Goal: Book appointment/travel/reservation

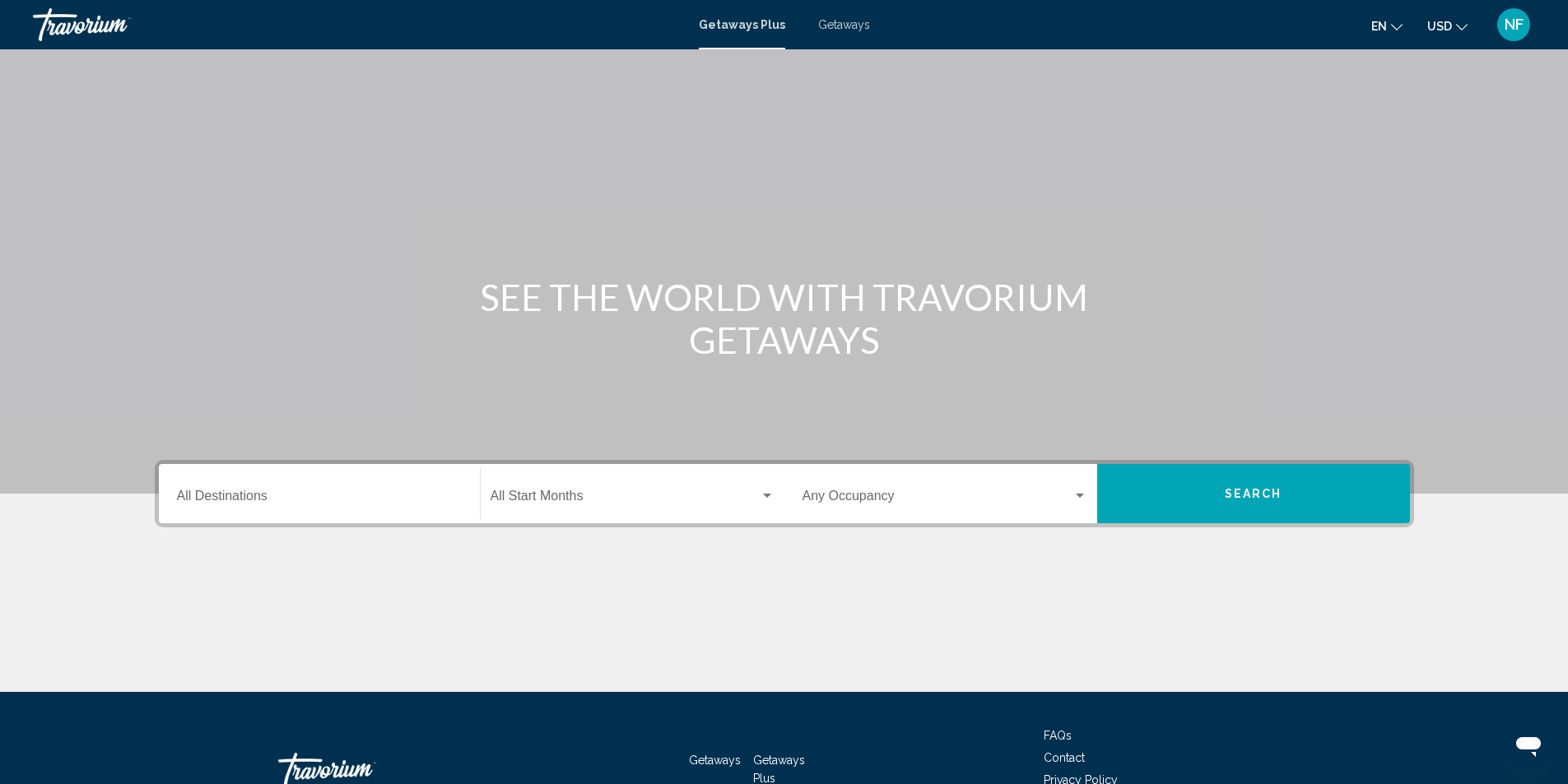
scroll to position [110, 0]
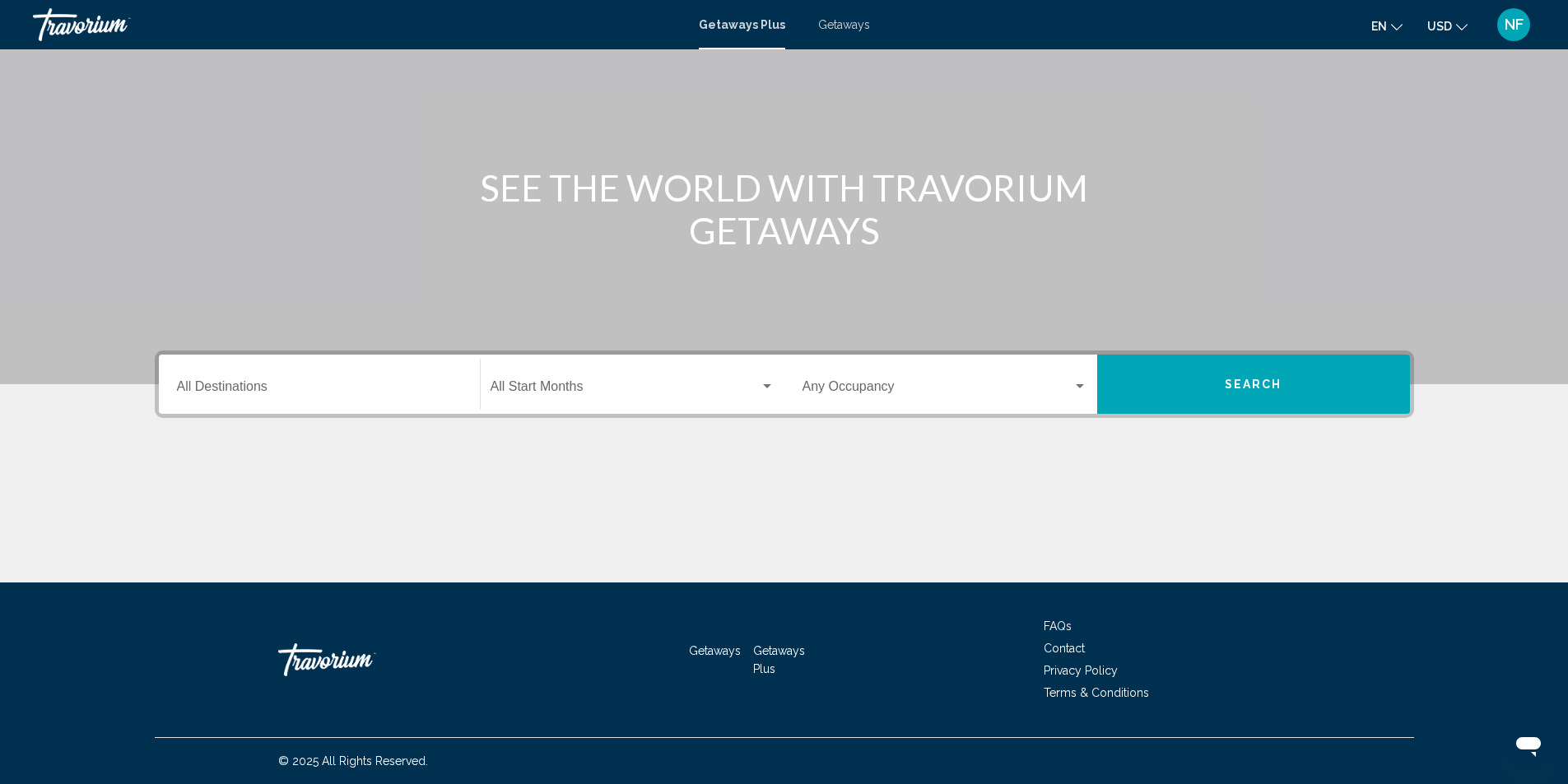
click at [254, 483] on div "Main content" at bounding box center [784, 520] width 1259 height 123
click at [246, 400] on div "Destination All Destinations" at bounding box center [319, 385] width 284 height 52
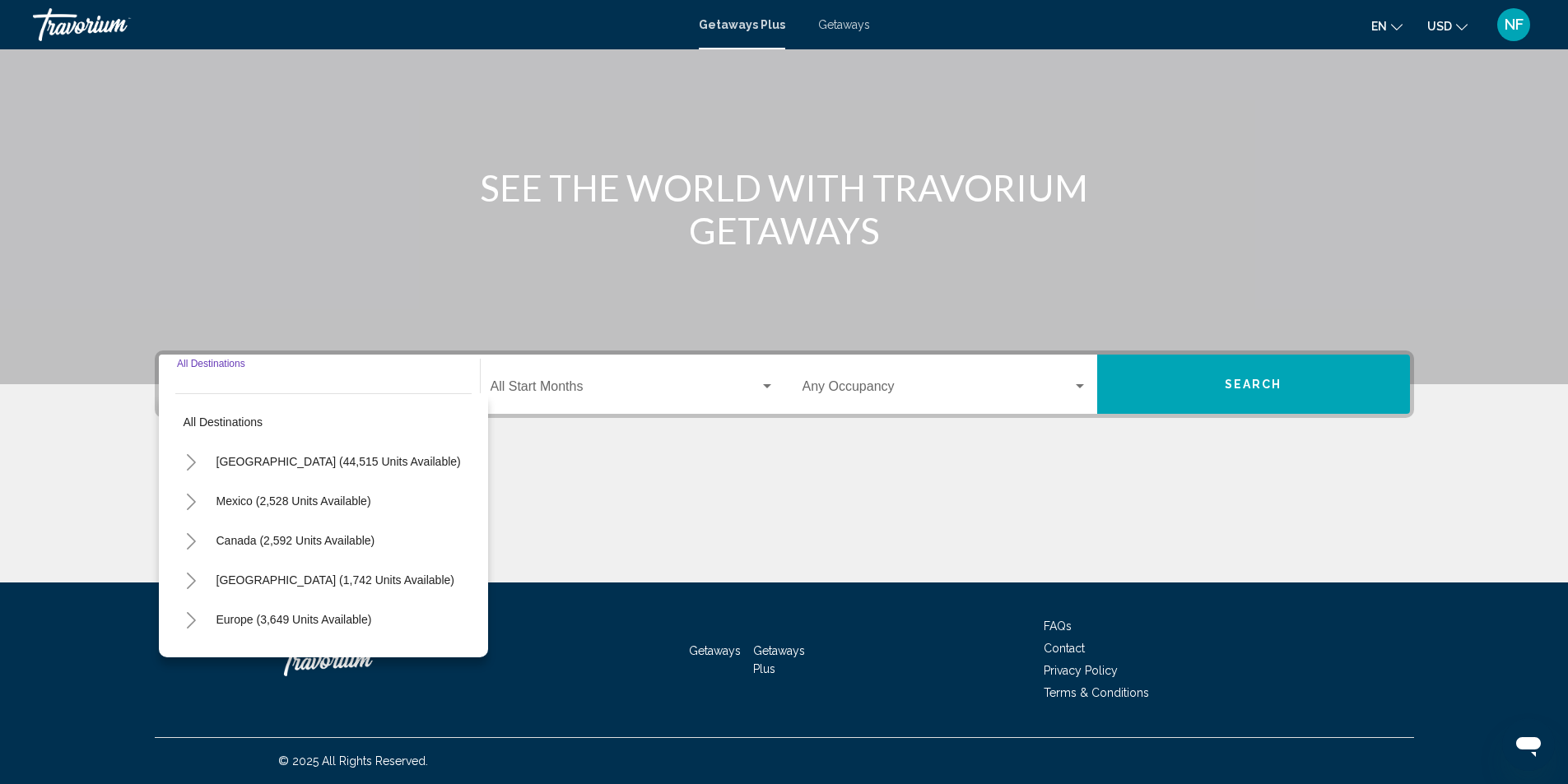
click at [193, 468] on button "Toggle United States (44,515 units available)" at bounding box center [192, 461] width 33 height 33
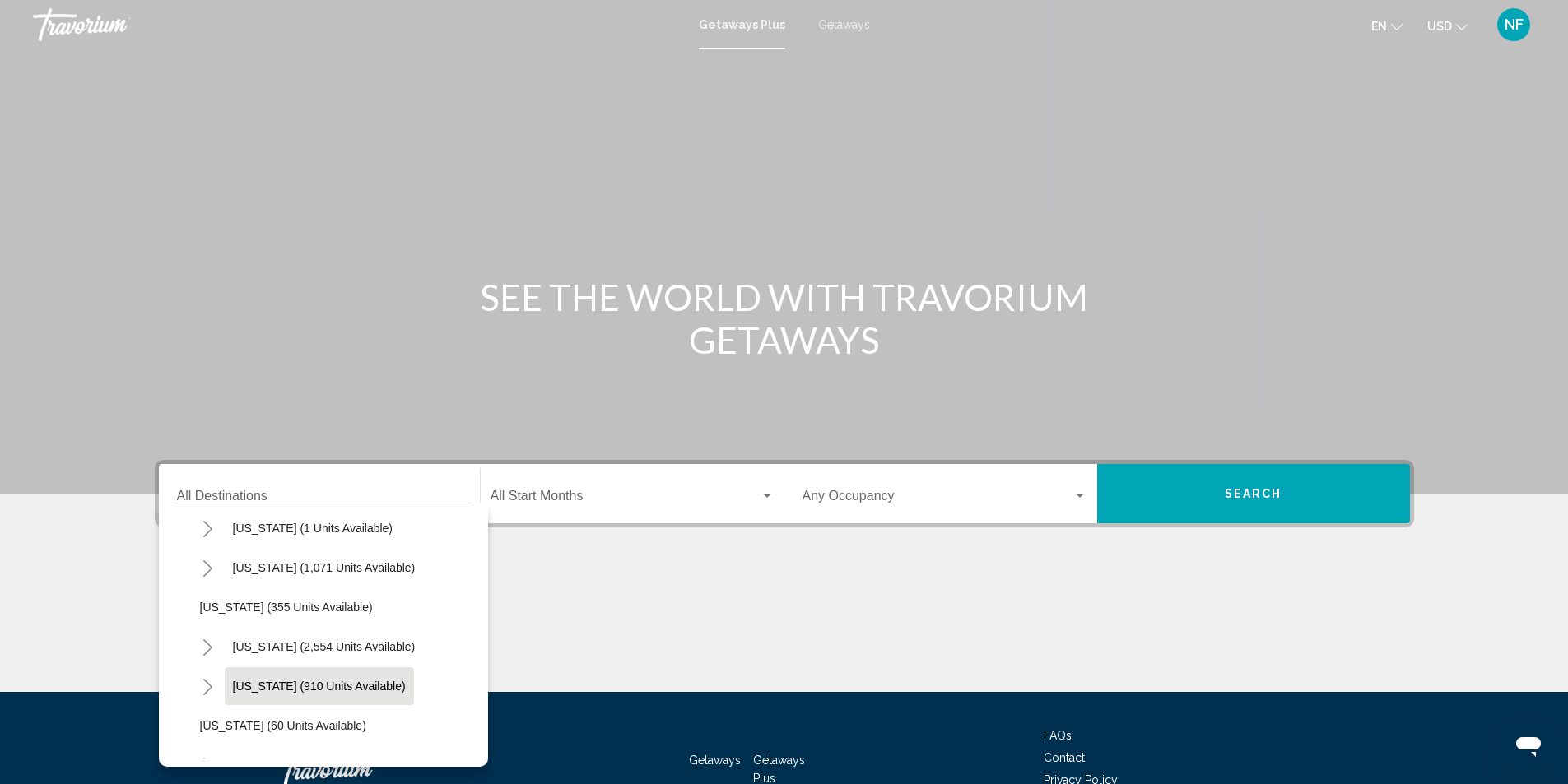
scroll to position [165, 0]
drag, startPoint x: 274, startPoint y: 682, endPoint x: 235, endPoint y: 683, distance: 39.0
click at [237, 686] on span "[US_STATE] (8,600 units available)" at bounding box center [324, 682] width 183 height 13
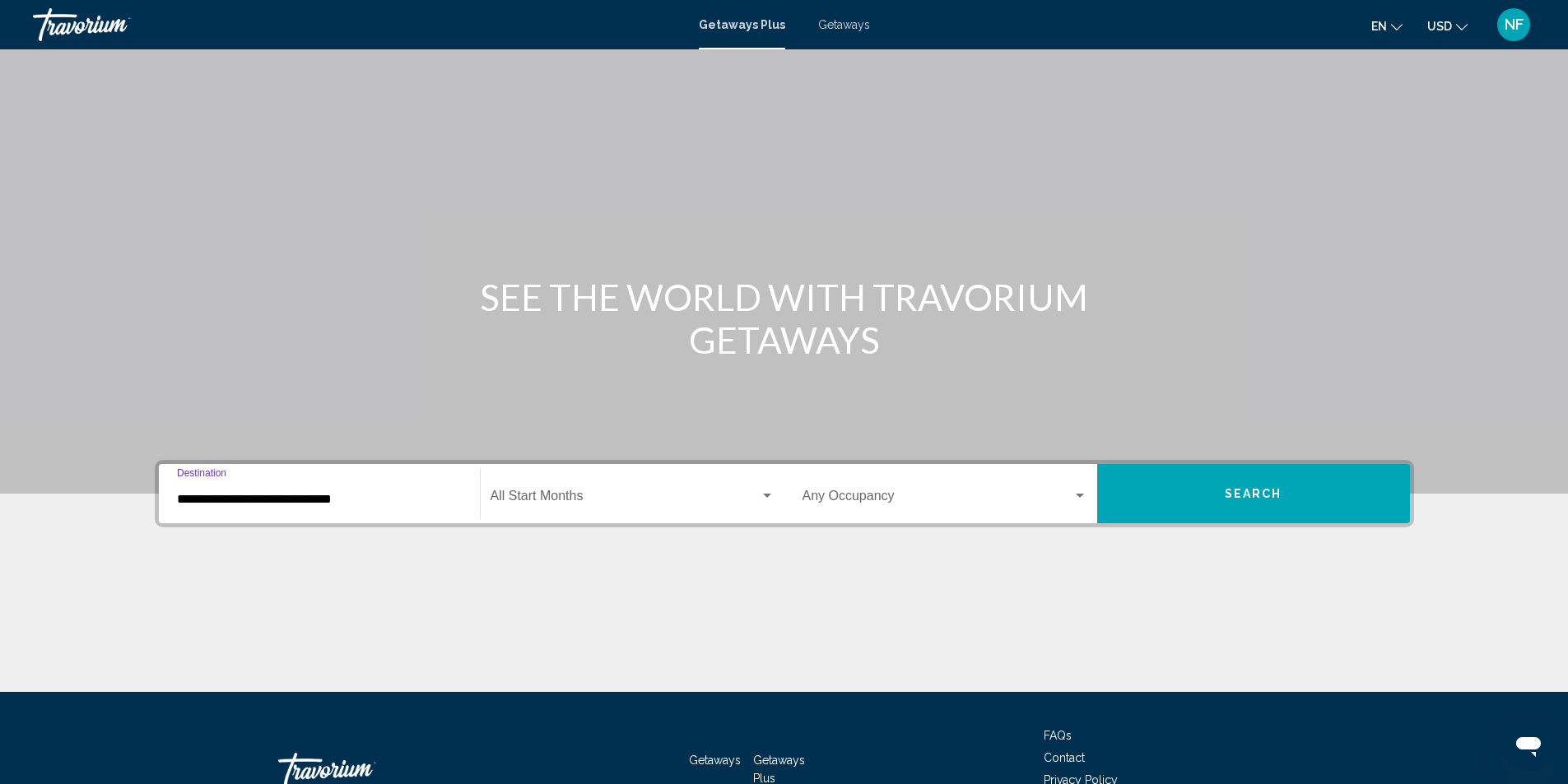
scroll to position [110, 0]
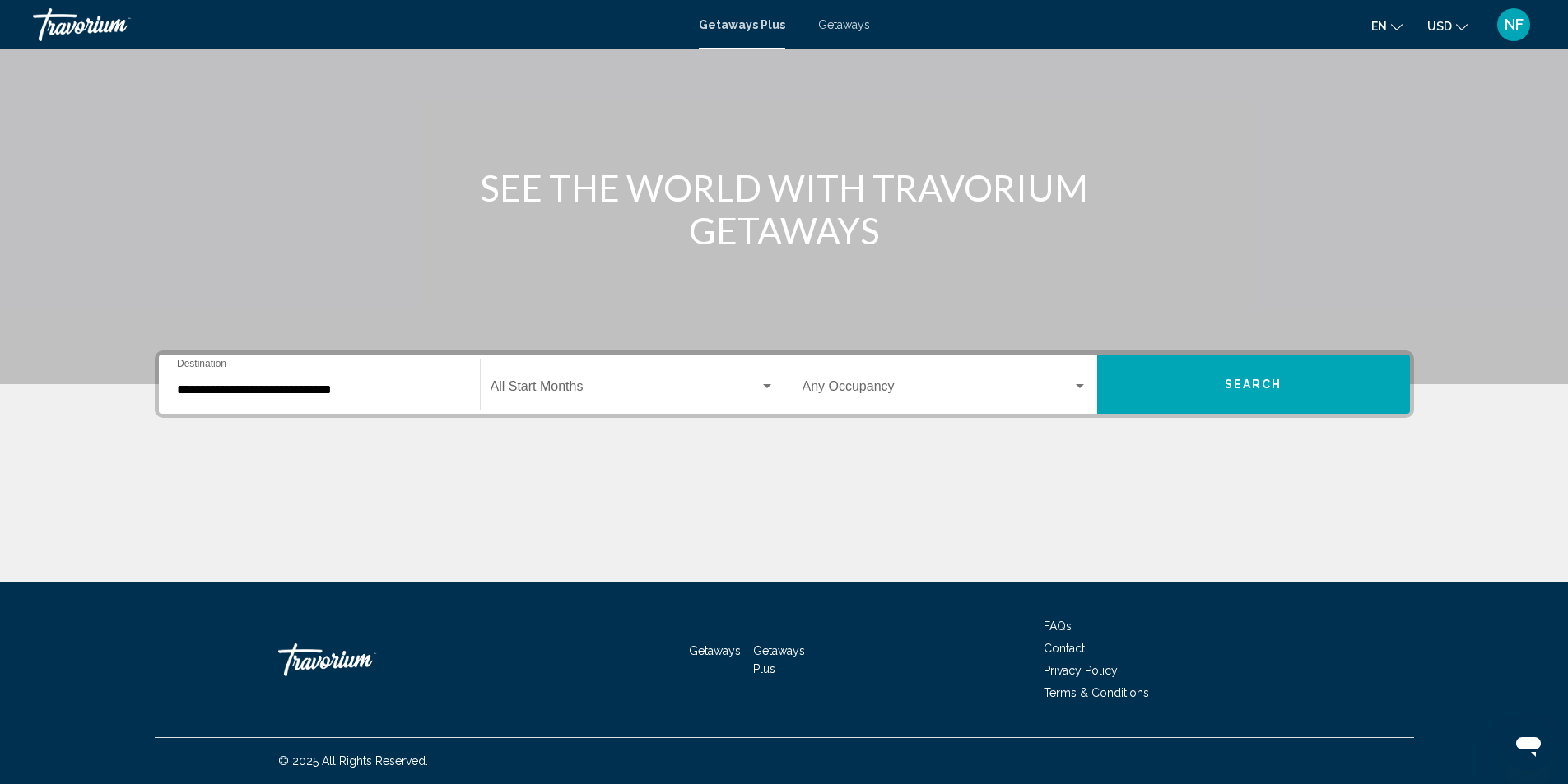
click at [314, 399] on div "**********" at bounding box center [319, 385] width 284 height 52
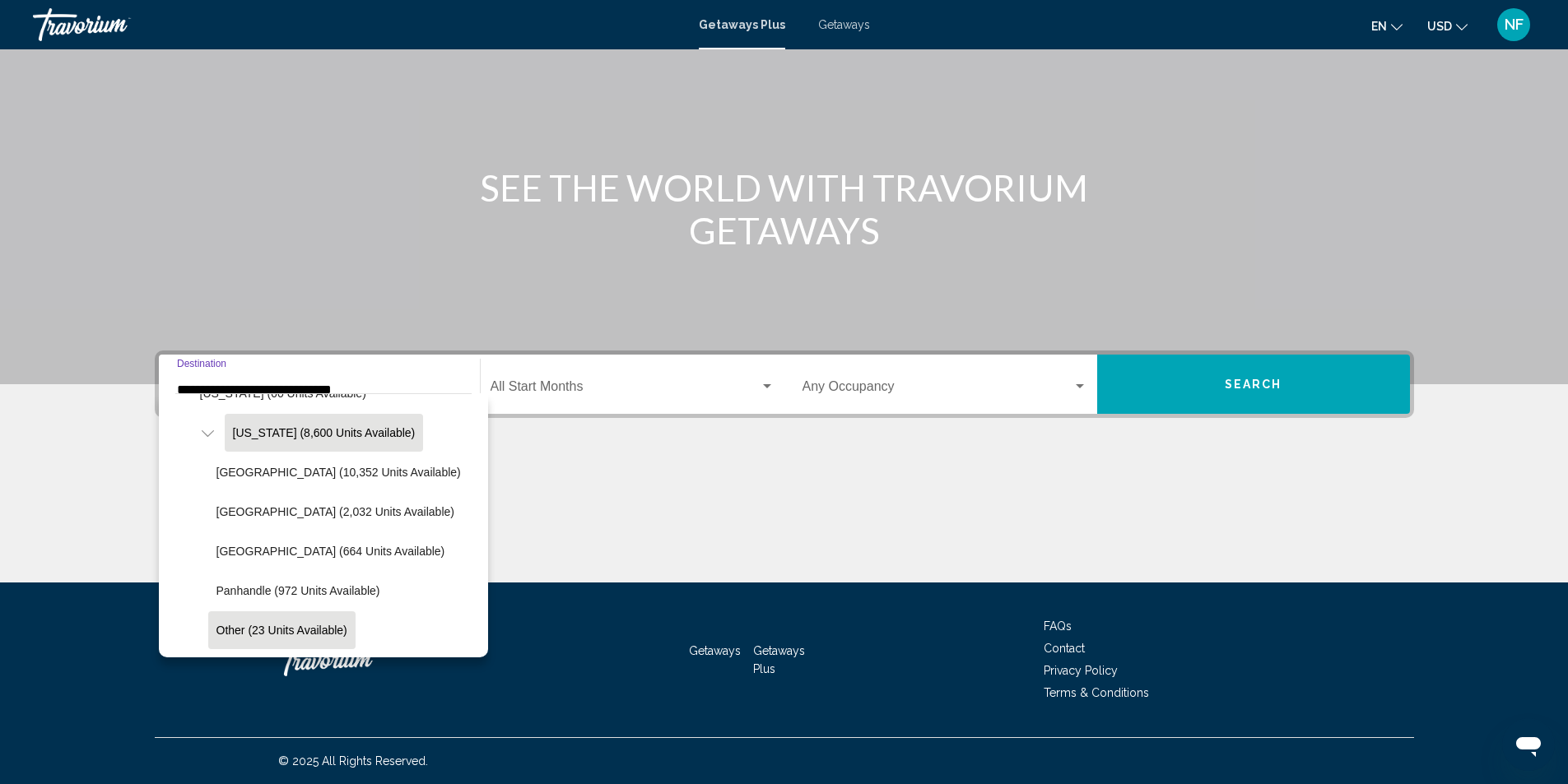
scroll to position [223, 0]
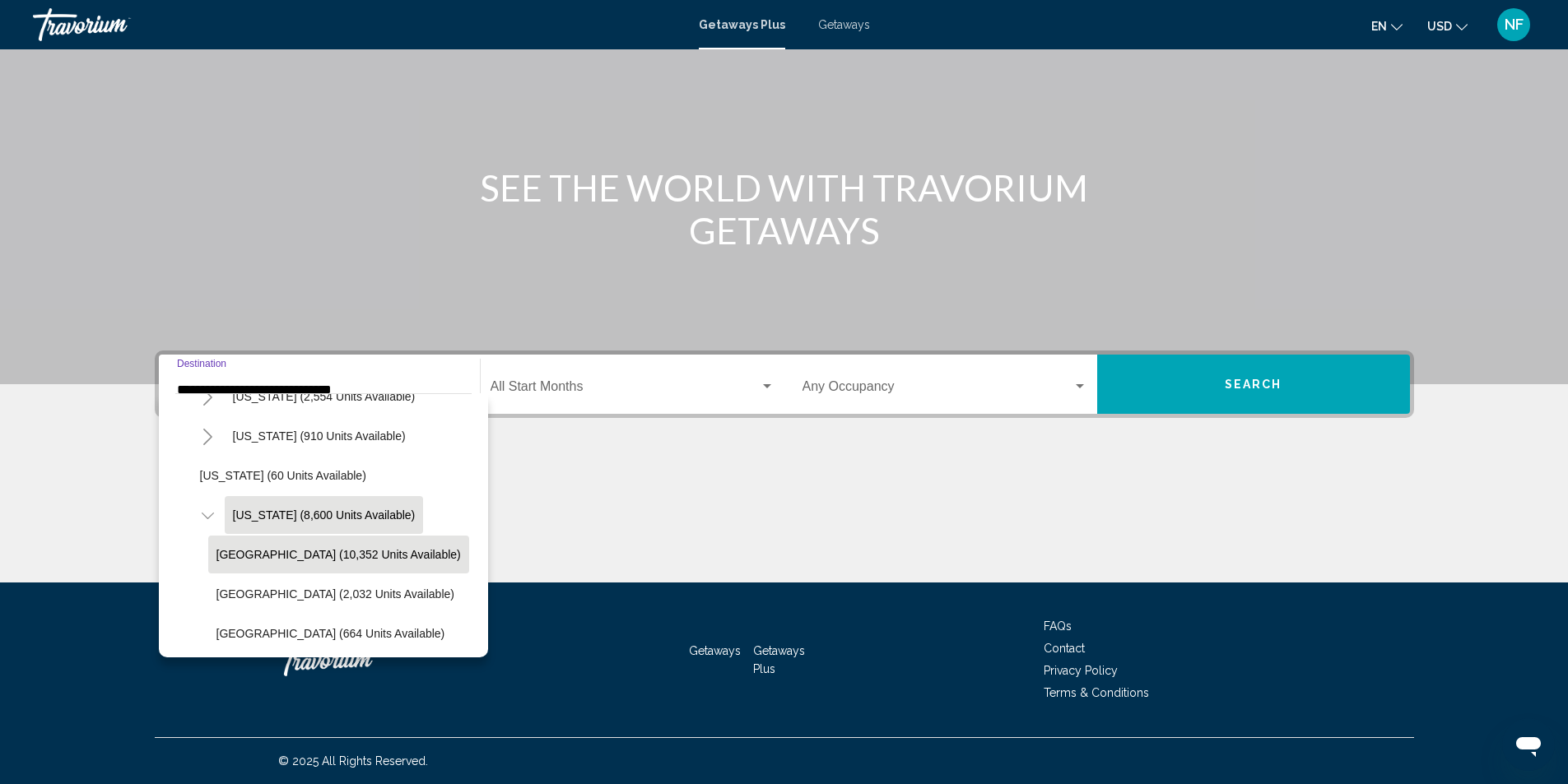
click at [245, 549] on span "[GEOGRAPHIC_DATA] (10,352 units available)" at bounding box center [339, 554] width 245 height 13
type input "**********"
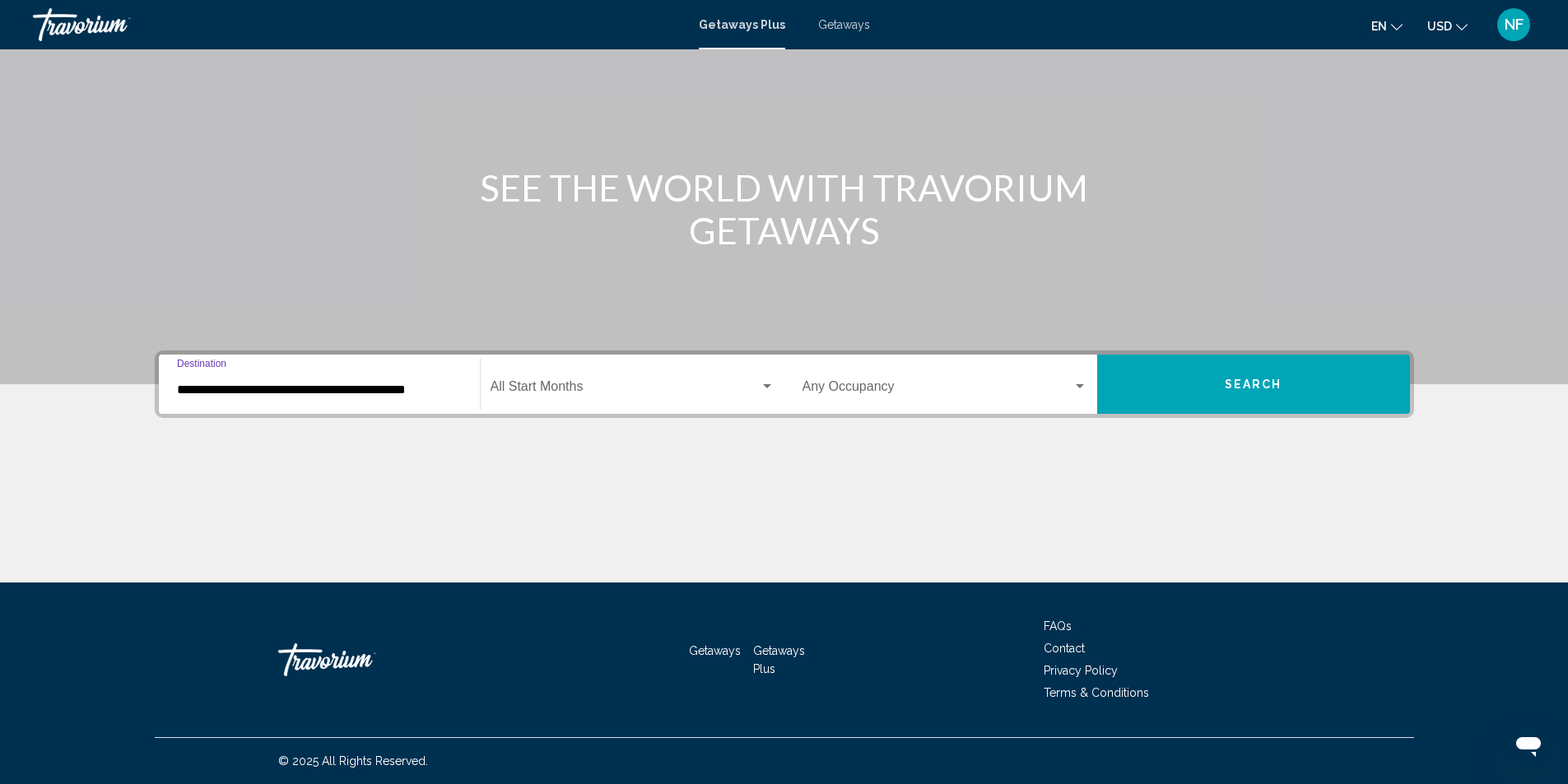
click at [712, 390] on span "Search widget" at bounding box center [624, 389] width 269 height 14
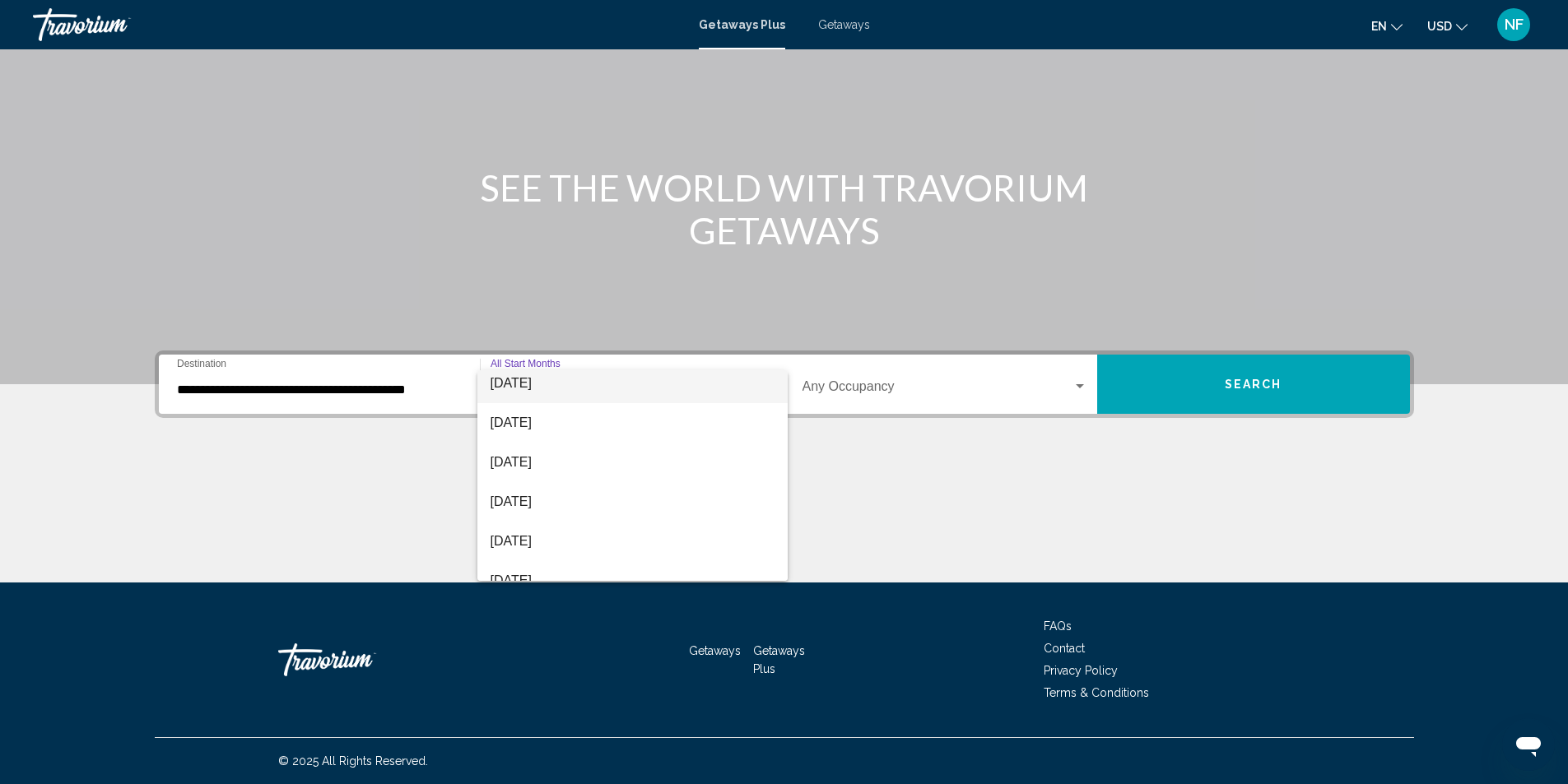
scroll to position [82, 0]
click at [535, 506] on span "[DATE]" at bounding box center [632, 505] width 284 height 40
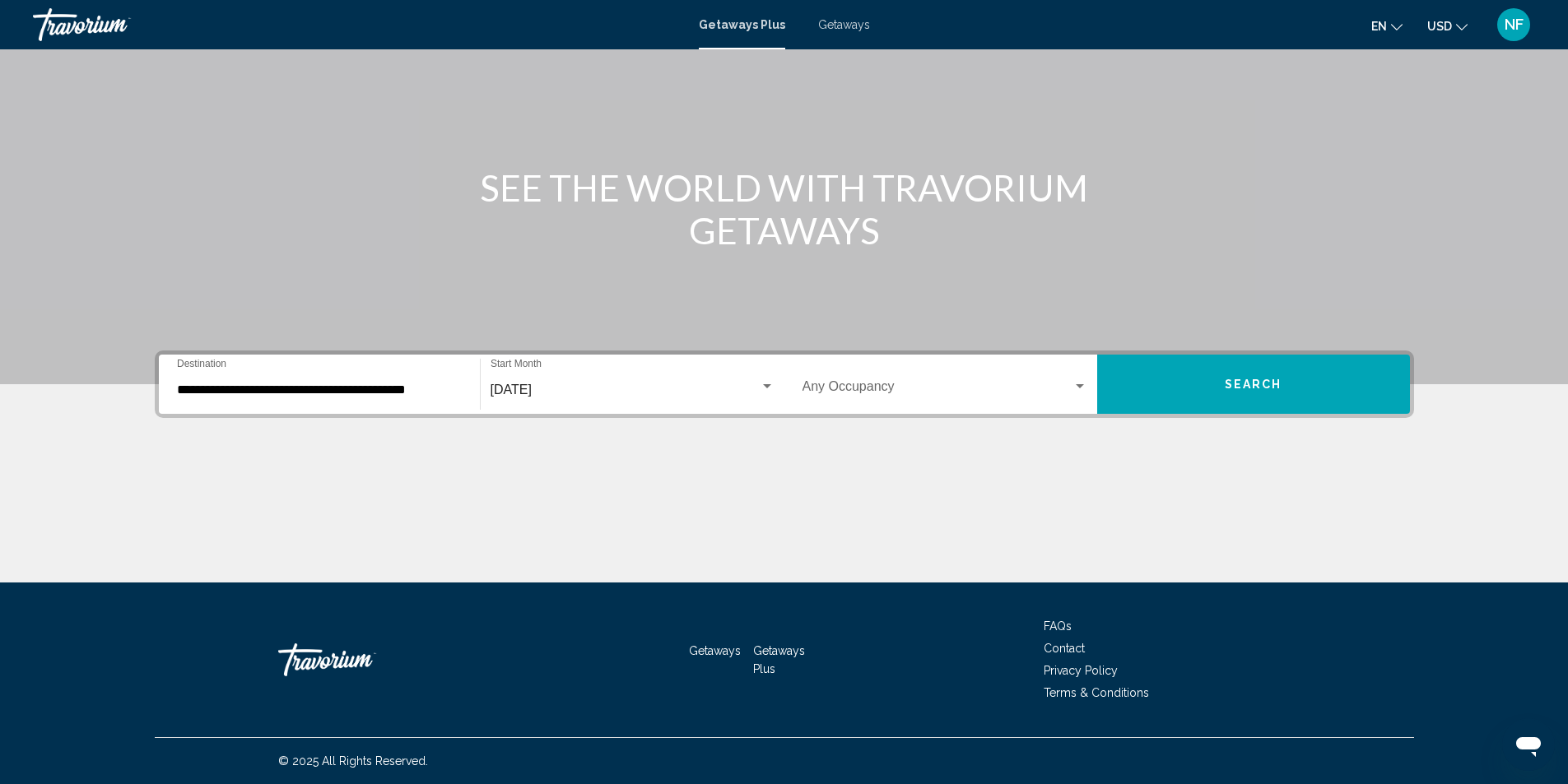
click at [1056, 381] on div "Occupancy Any Occupancy" at bounding box center [945, 385] width 284 height 52
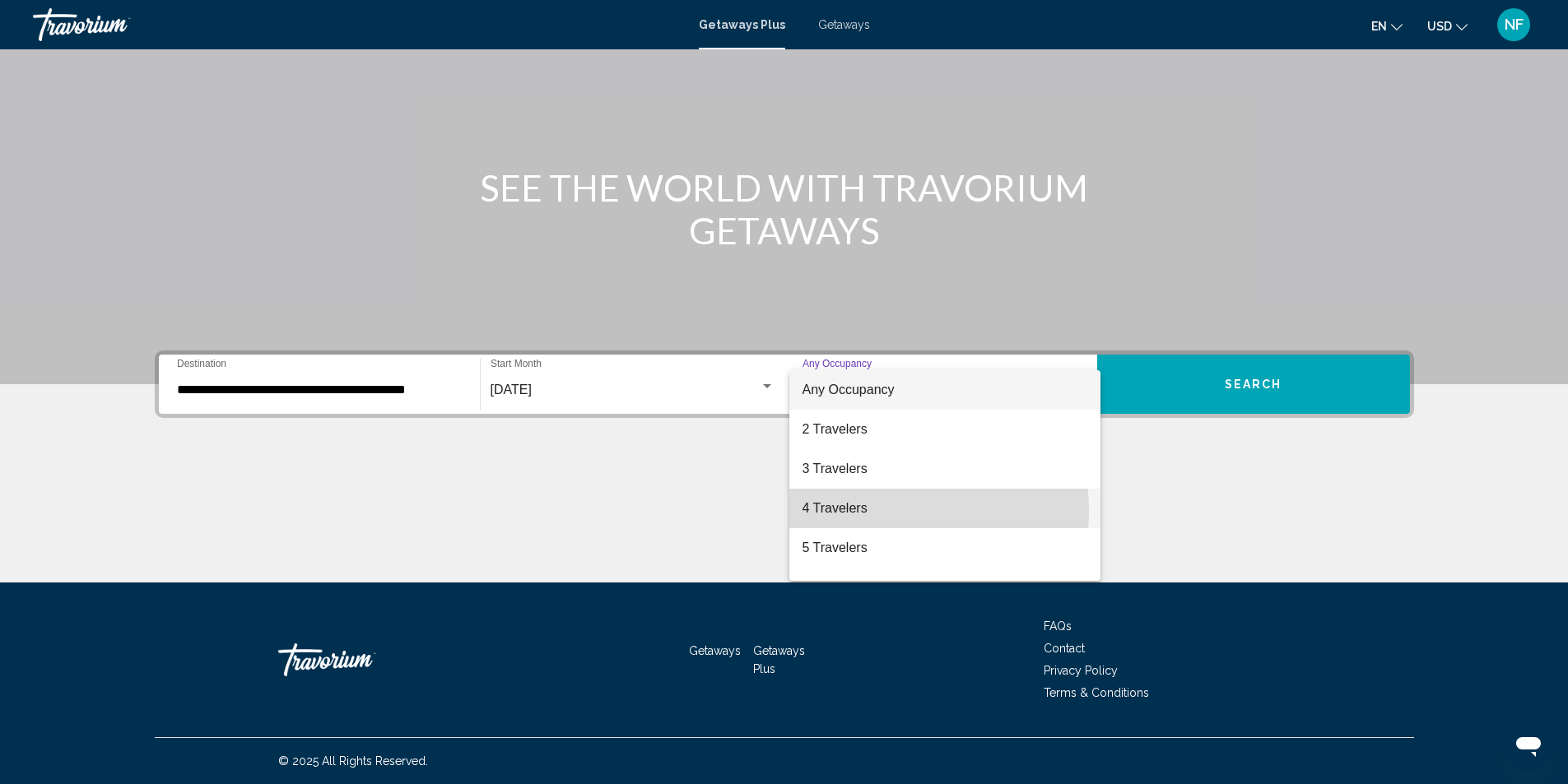
click at [856, 512] on span "4 Travelers" at bounding box center [945, 508] width 284 height 40
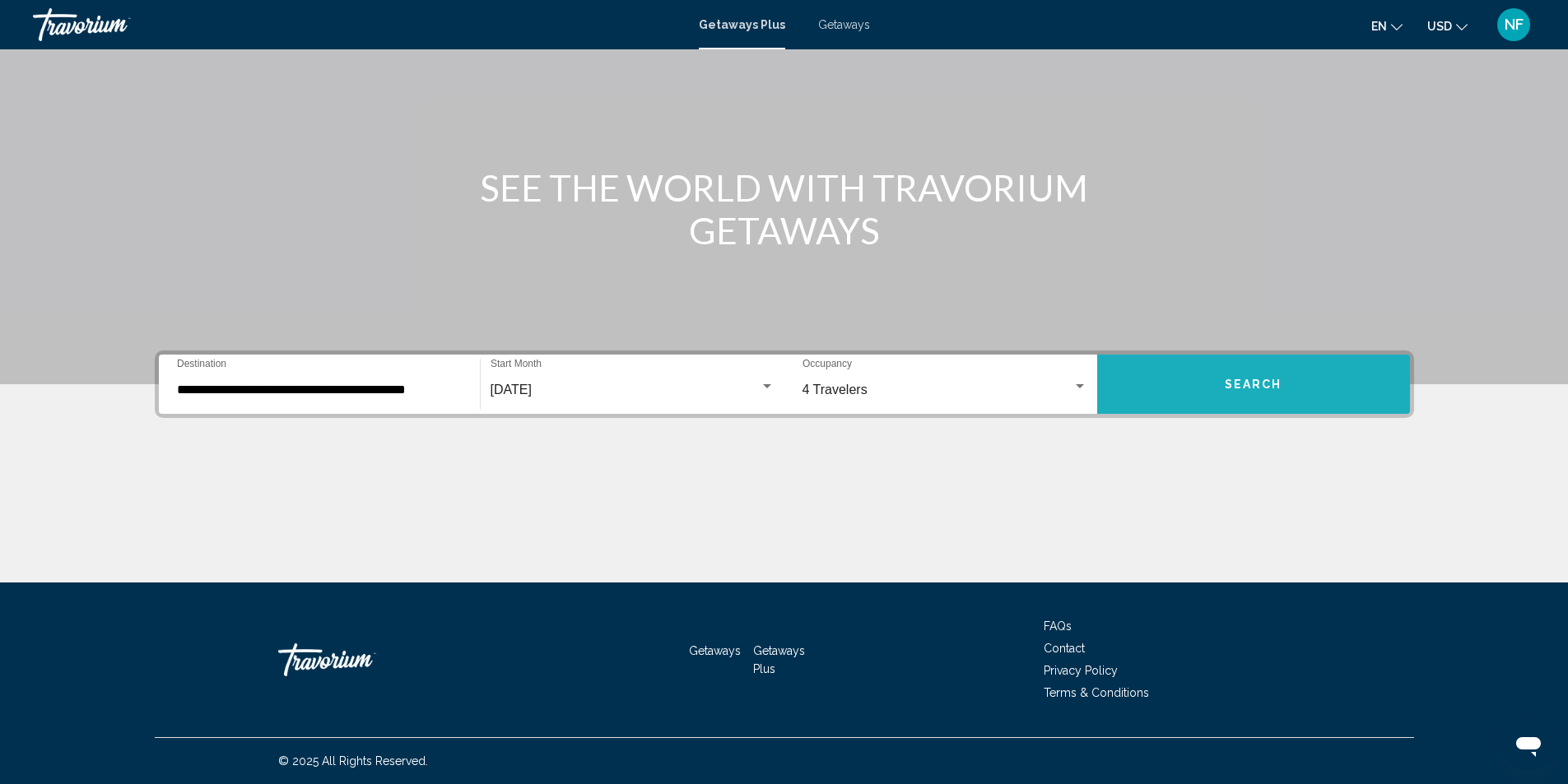
click at [1296, 375] on button "Search" at bounding box center [1253, 384] width 313 height 59
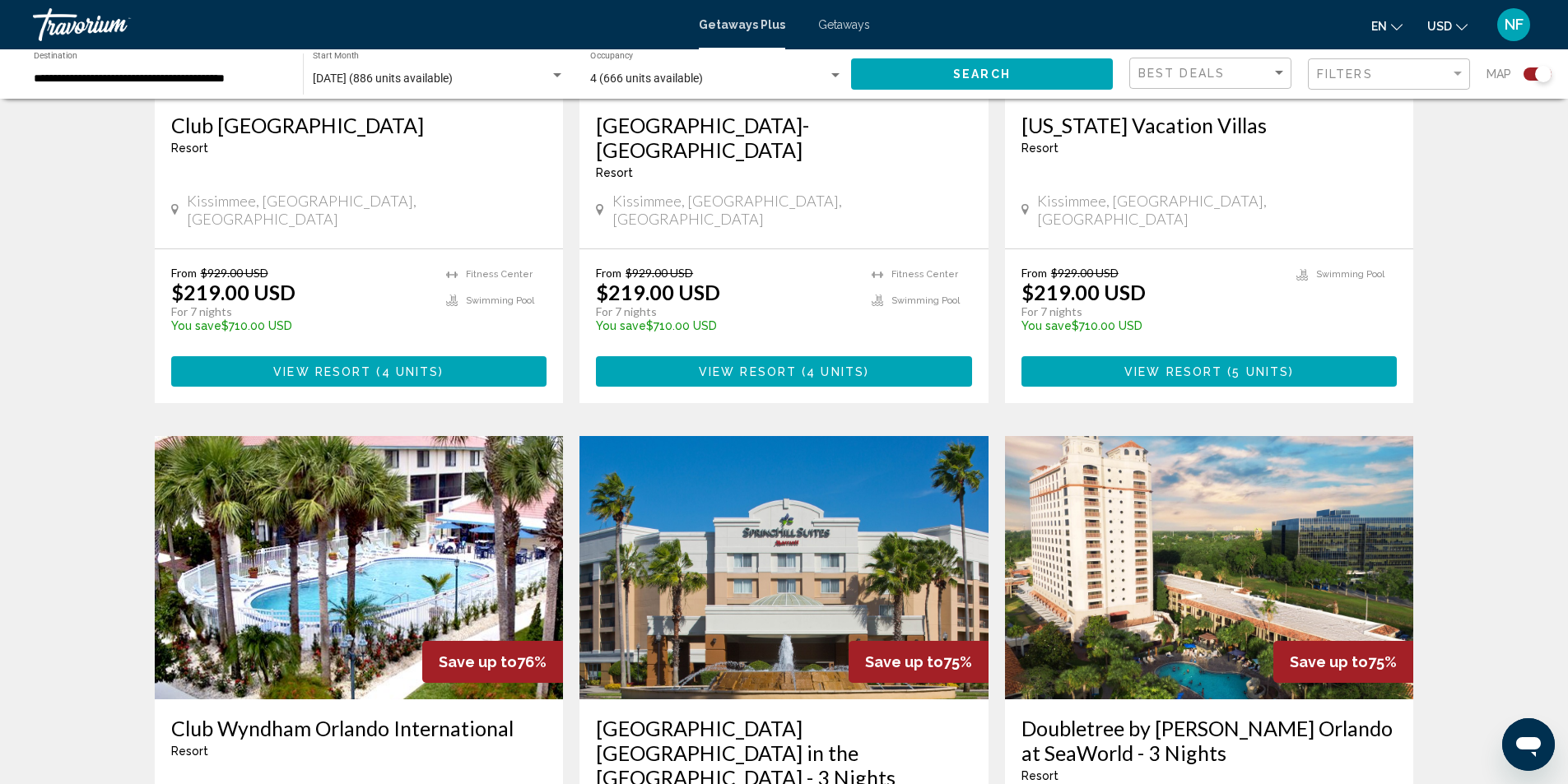
scroll to position [2385, 0]
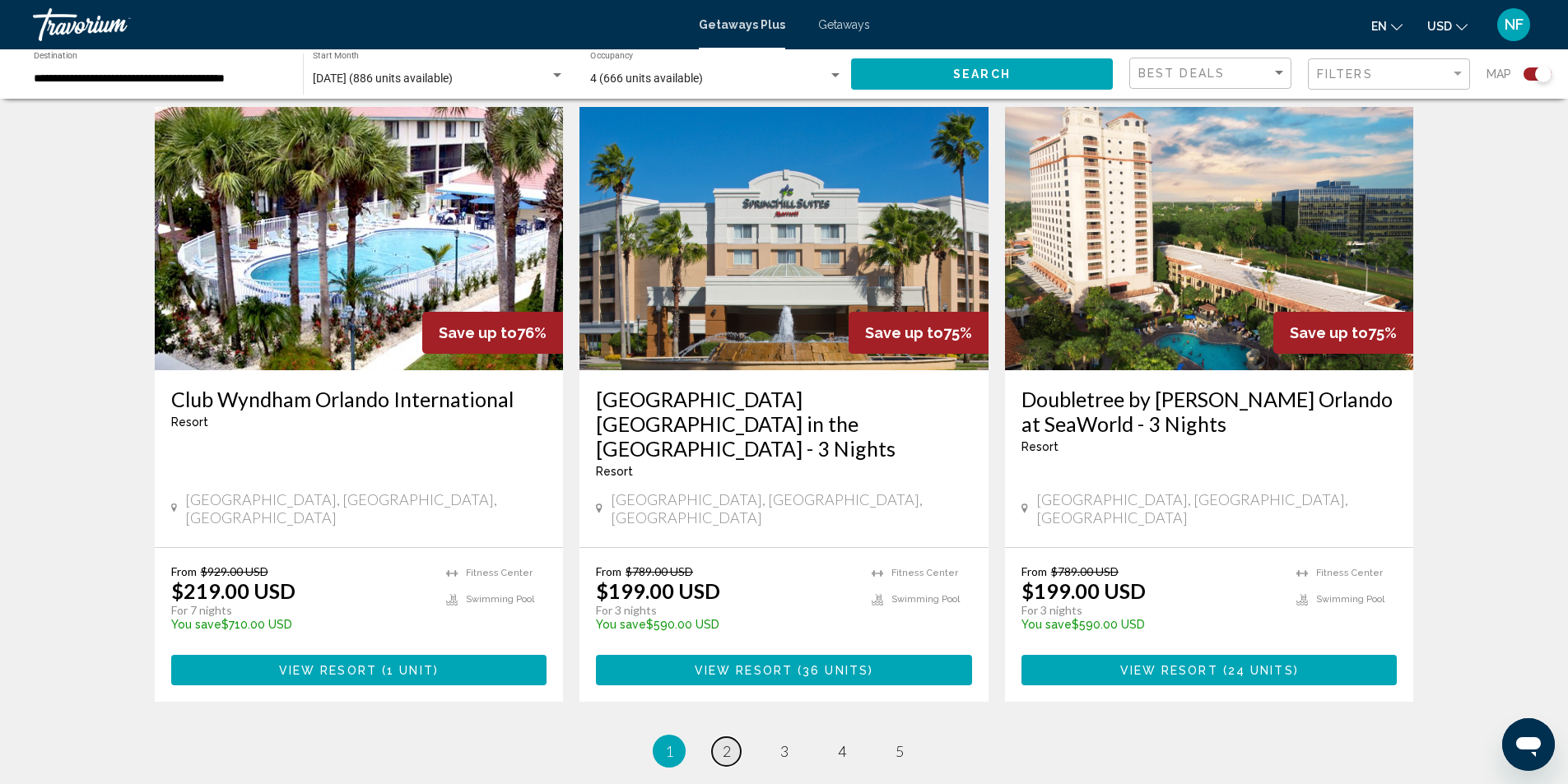
click at [731, 737] on link "page 2" at bounding box center [726, 752] width 29 height 29
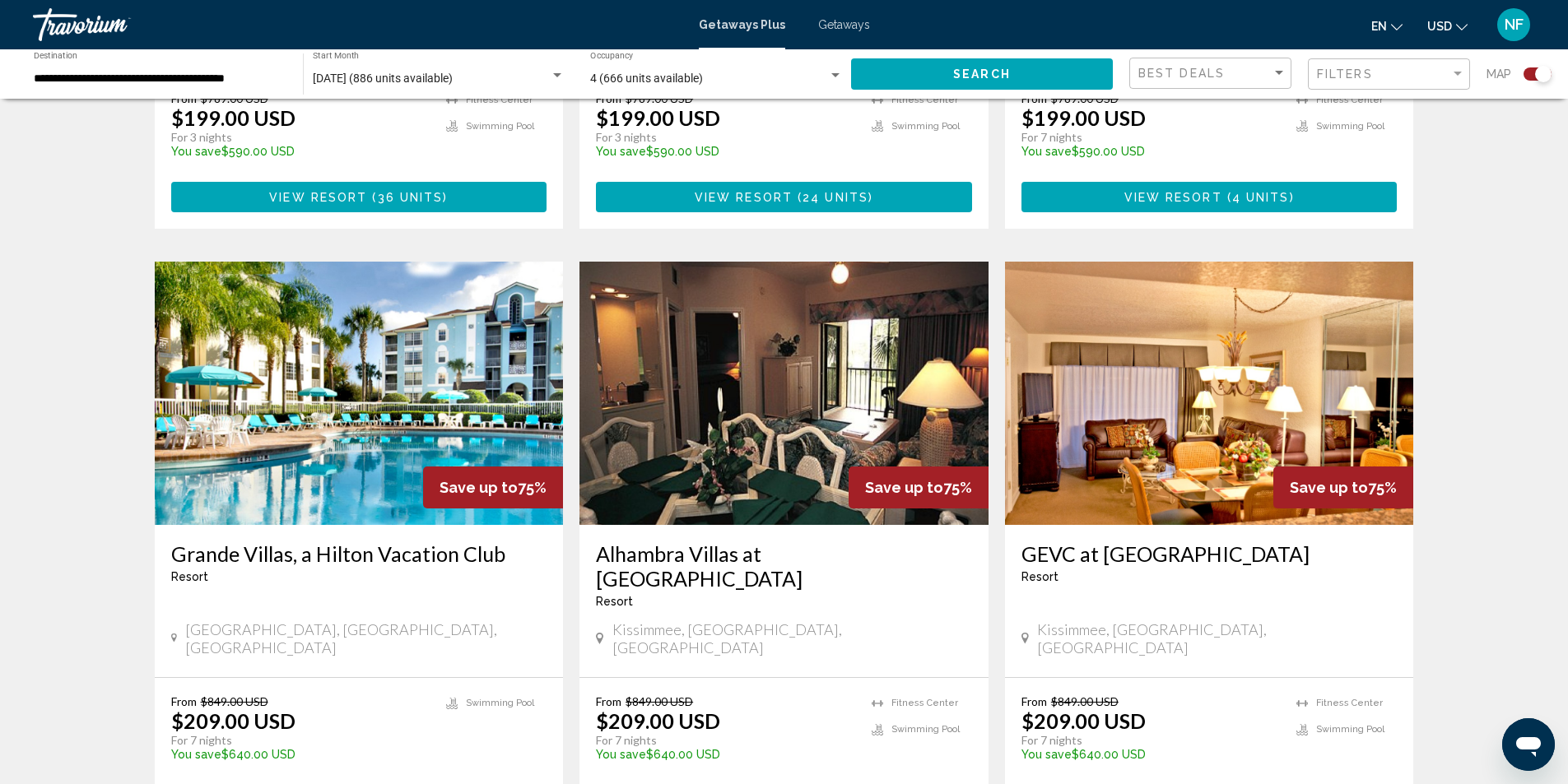
scroll to position [2457, 0]
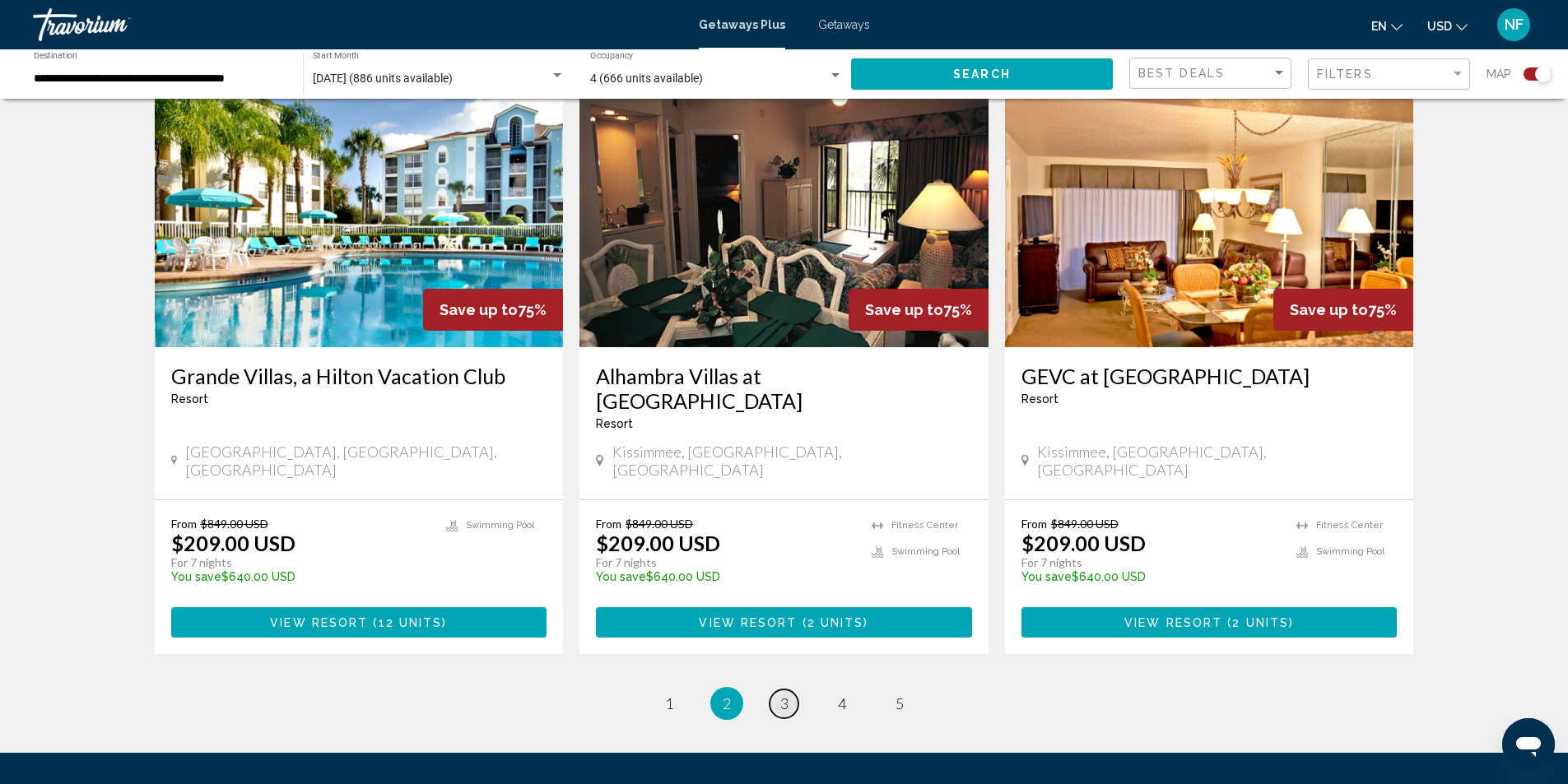
click at [785, 694] on span "3" at bounding box center [784, 703] width 8 height 18
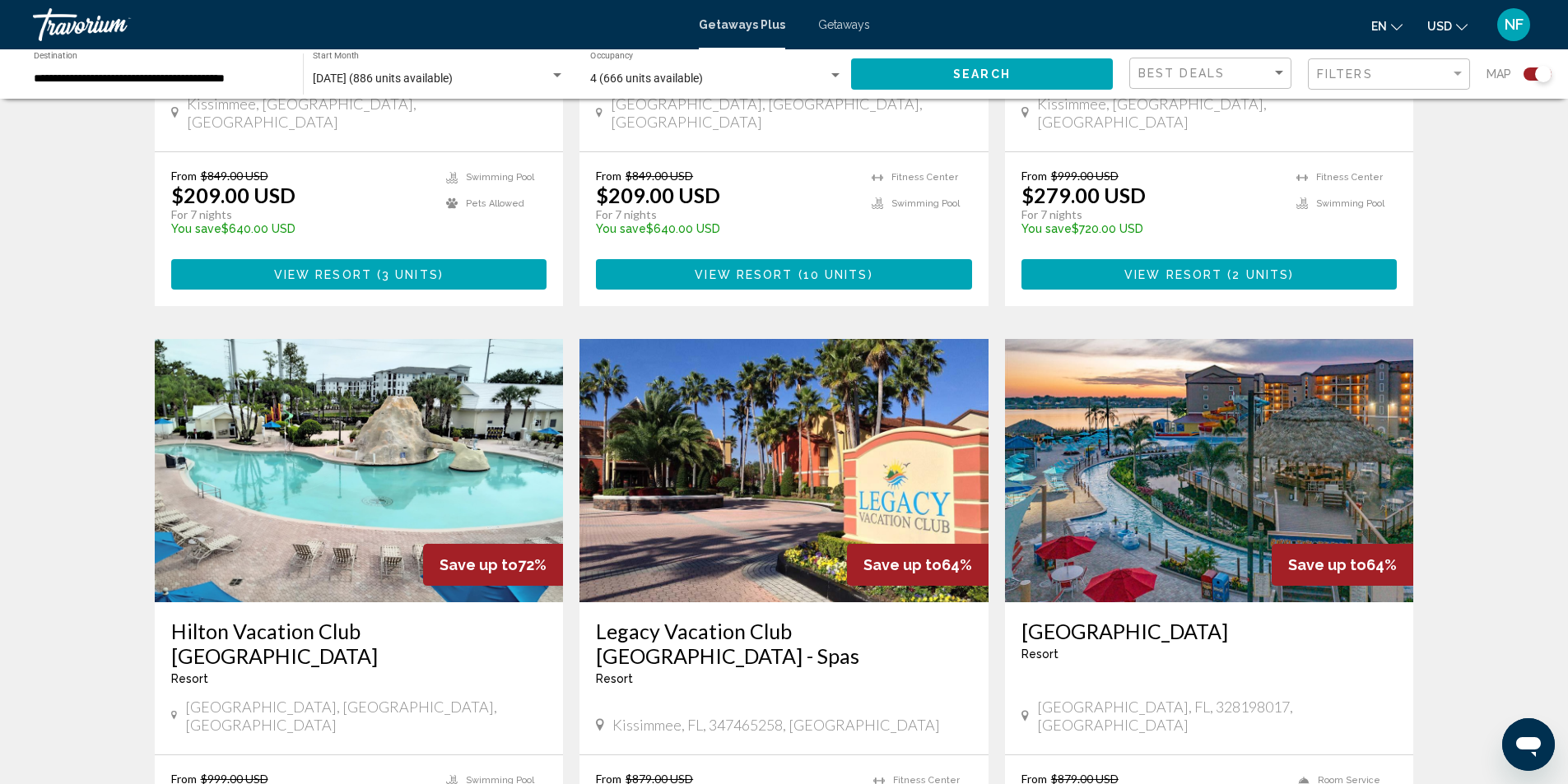
scroll to position [2350, 0]
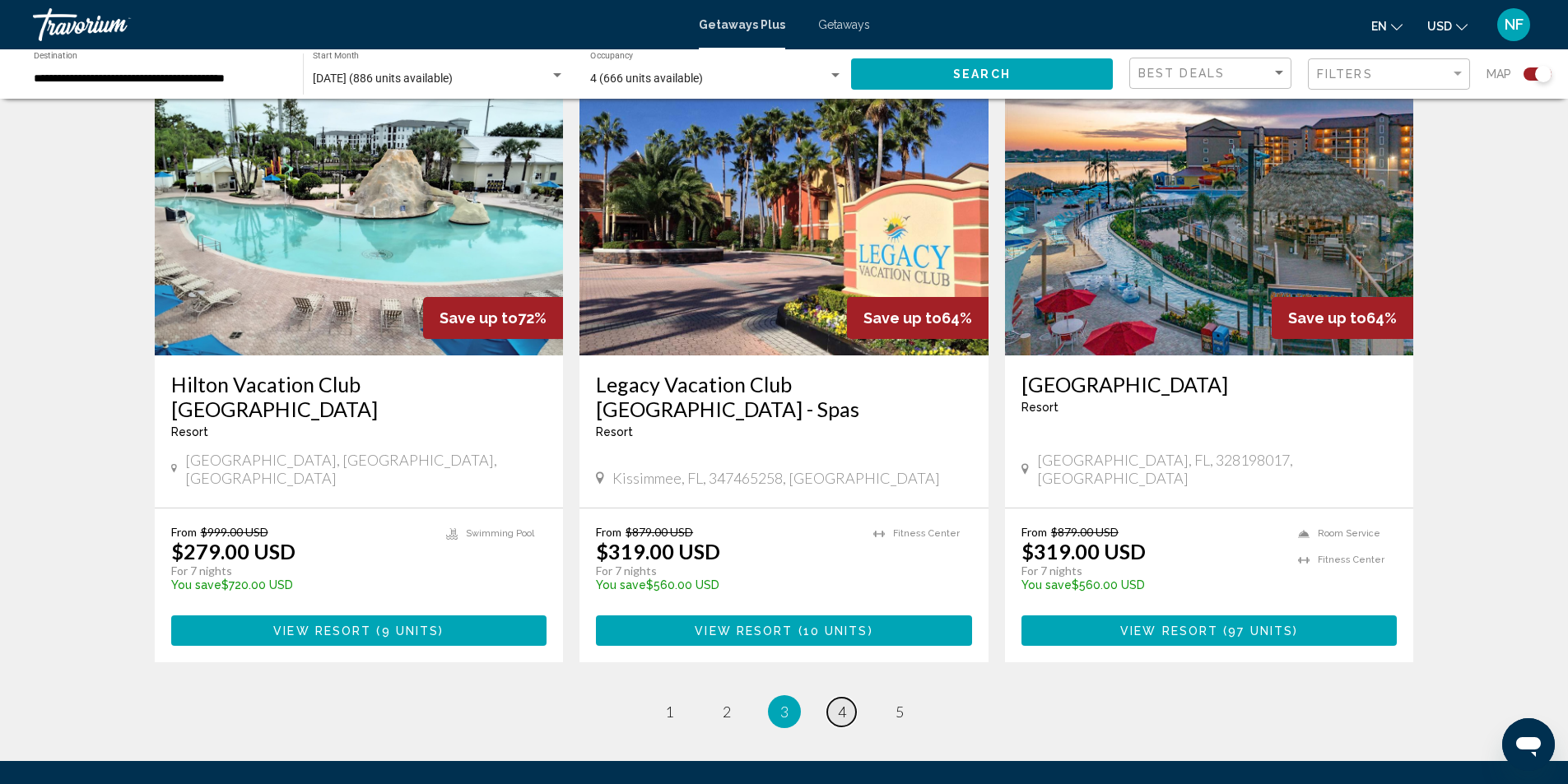
click at [832, 698] on link "page 4" at bounding box center [841, 712] width 29 height 29
